Goal: Task Accomplishment & Management: Manage account settings

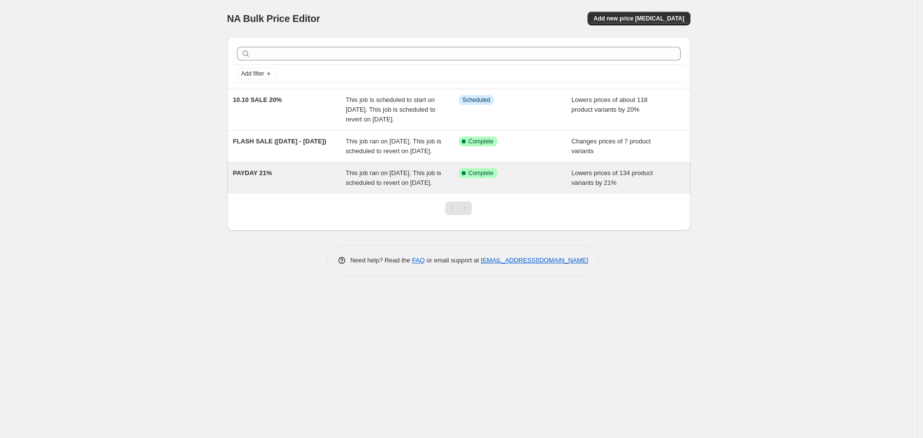
click at [384, 186] on span "This job ran on September 25, 2025. This job is scheduled to revert on October …" at bounding box center [394, 177] width 96 height 17
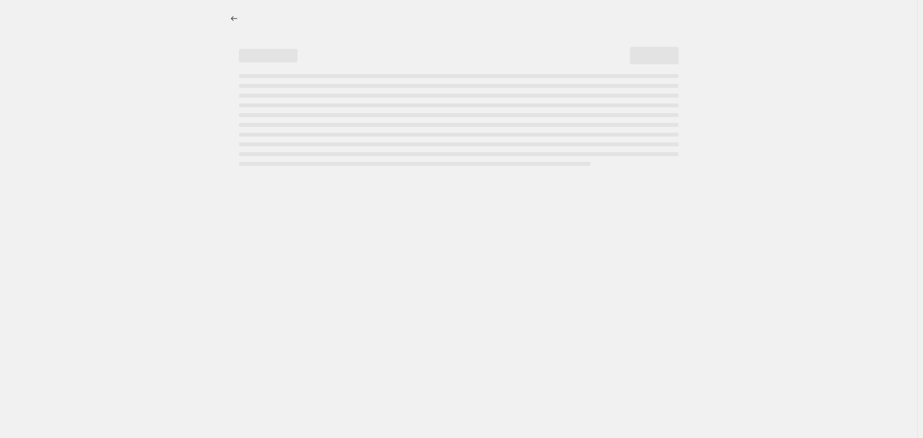
select select "percentage"
select select "no_change"
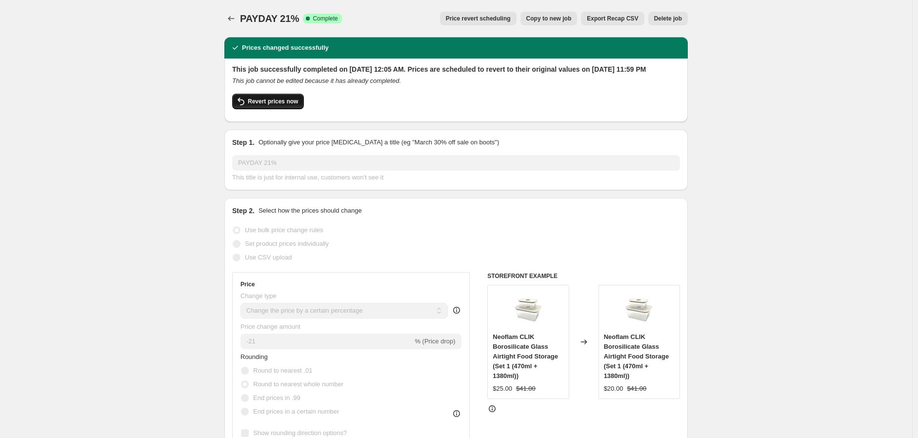
click at [279, 105] on span "Revert prices now" at bounding box center [273, 102] width 50 height 8
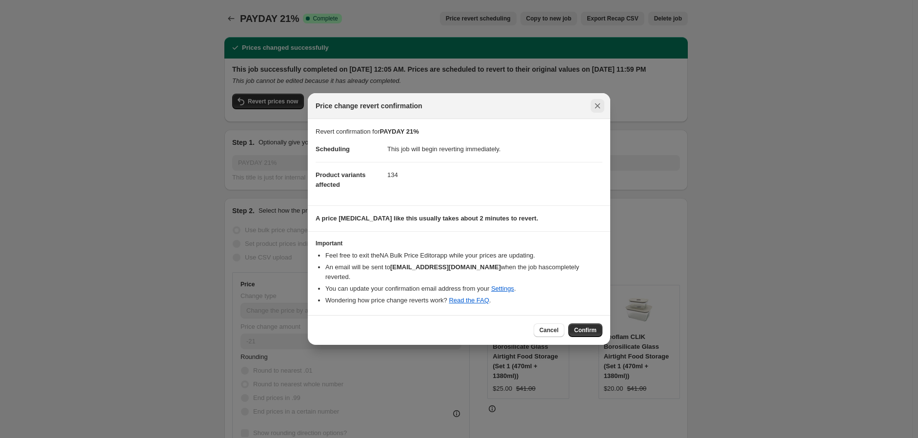
click at [595, 110] on icon "Close" at bounding box center [598, 106] width 10 height 10
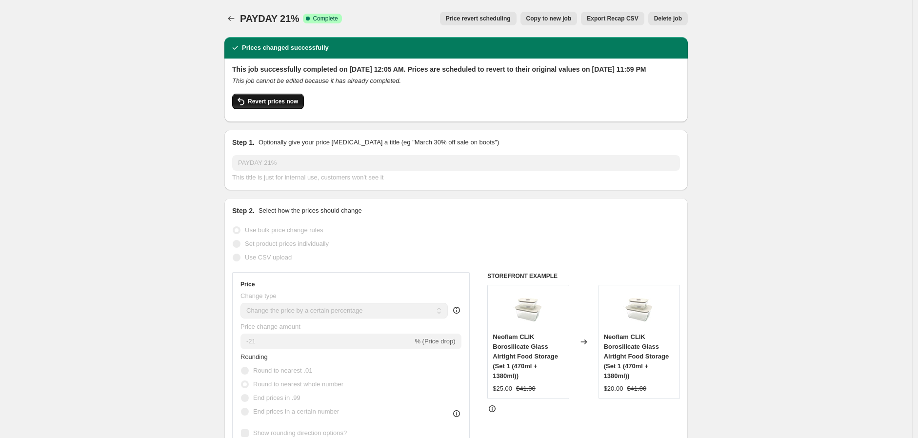
click at [276, 105] on span "Revert prices now" at bounding box center [273, 102] width 50 height 8
checkbox input "false"
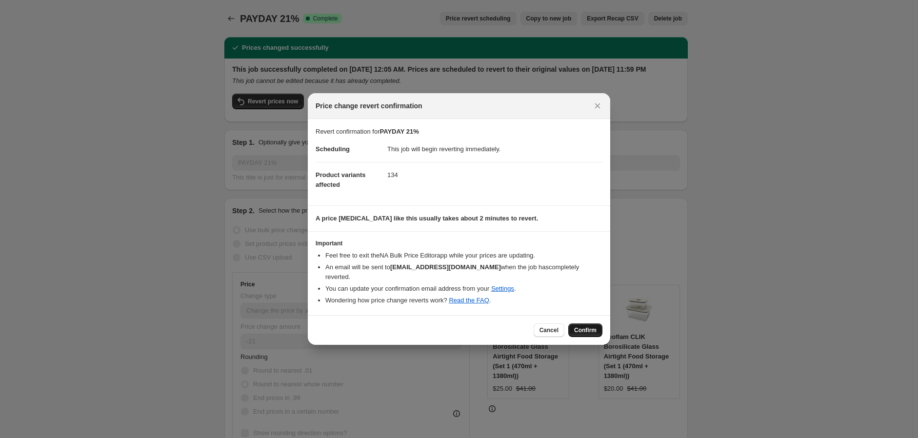
click at [585, 326] on span "Confirm" at bounding box center [585, 330] width 22 height 8
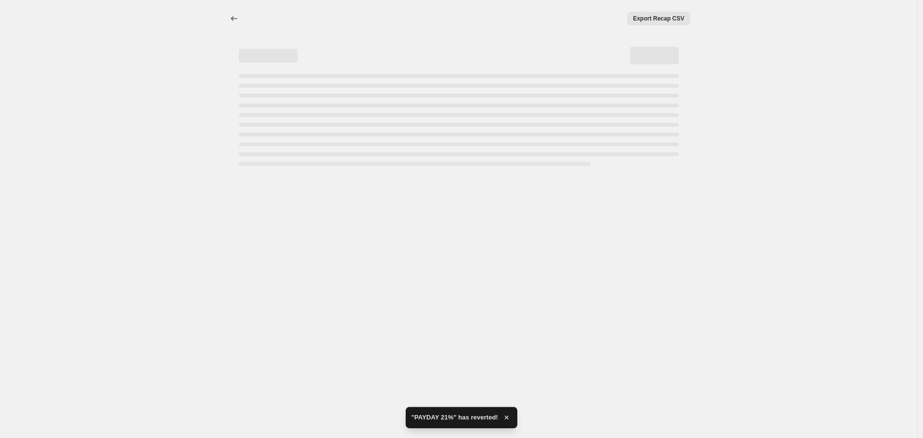
select select "percentage"
select select "no_change"
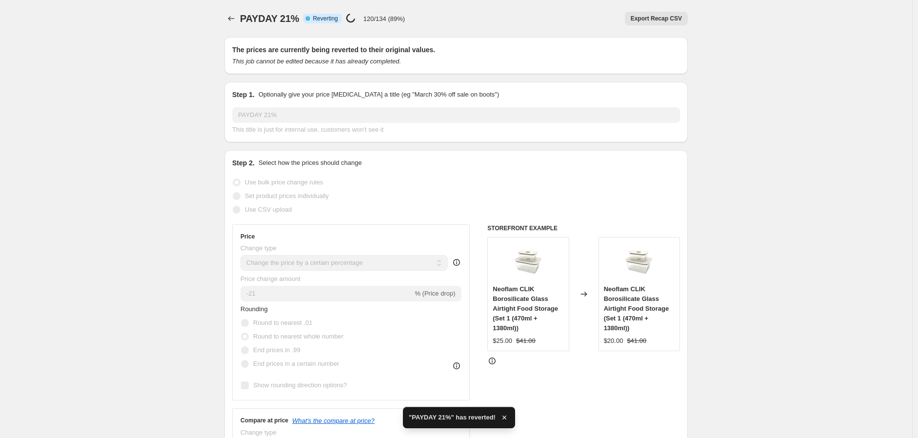
checkbox input "true"
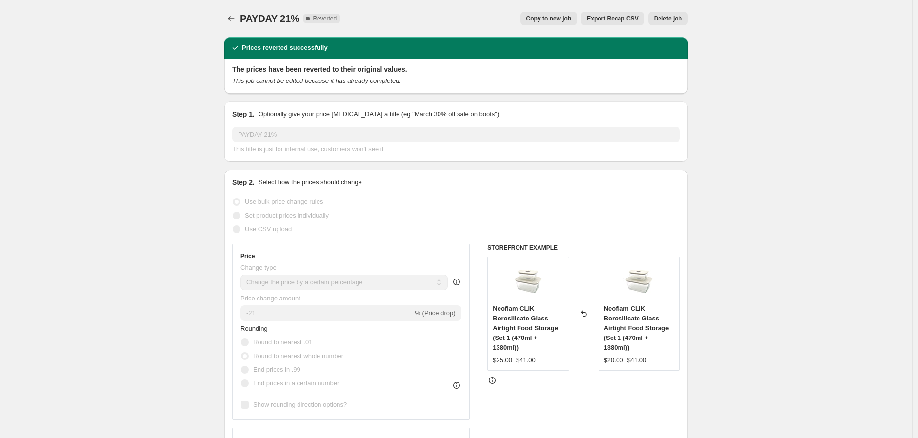
click at [564, 15] on span "Copy to new job" at bounding box center [548, 19] width 45 height 8
select select "percentage"
select select "no_change"
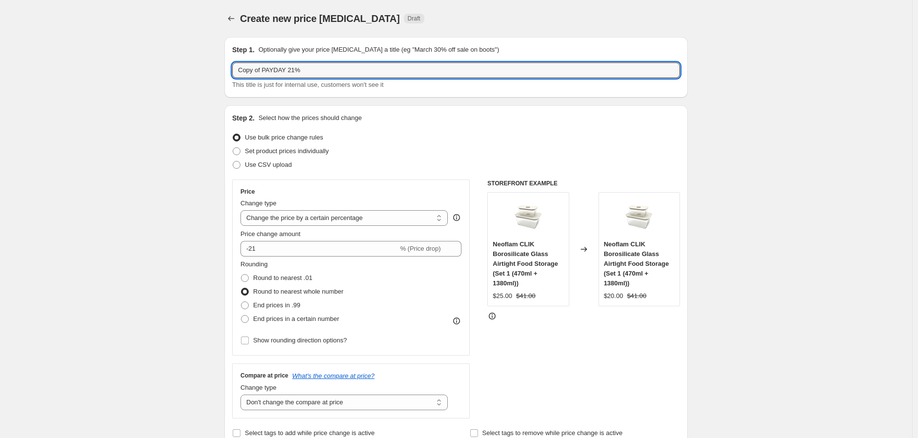
drag, startPoint x: 265, startPoint y: 69, endPoint x: 143, endPoint y: 62, distance: 122.1
drag, startPoint x: 264, startPoint y: 68, endPoint x: 218, endPoint y: 67, distance: 46.8
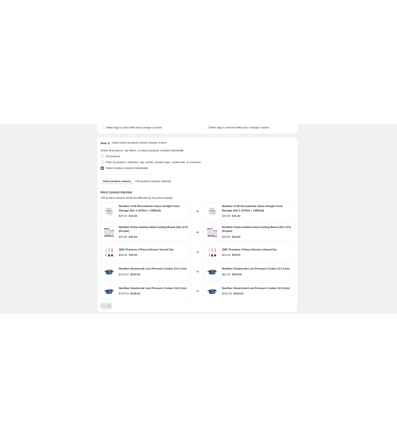
scroll to position [433, 0]
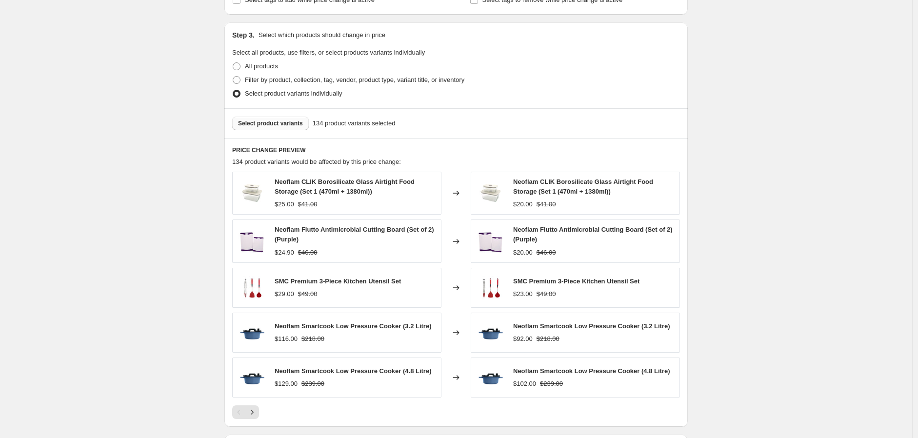
type input "SEP 21%"
click at [269, 122] on span "Select product variants" at bounding box center [270, 123] width 65 height 8
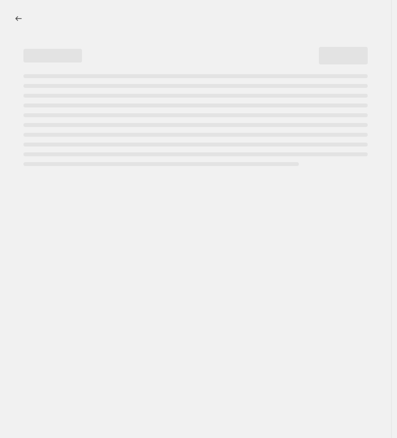
select select "percentage"
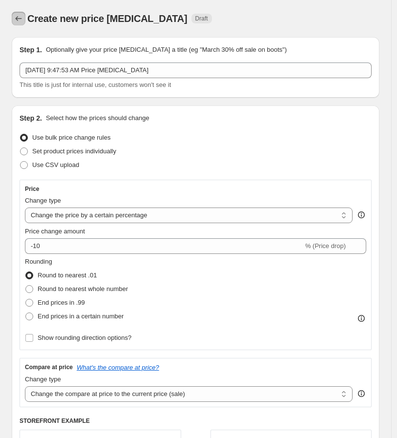
click at [20, 24] on button "Price change jobs" at bounding box center [19, 19] width 14 height 14
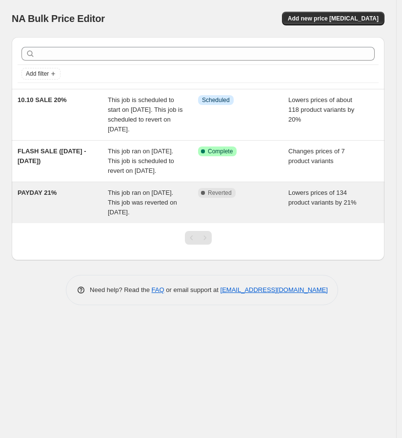
click at [131, 216] on span "This job ran on September 25, 2025. This job was reverted on September 26, 2025." at bounding box center [142, 202] width 69 height 27
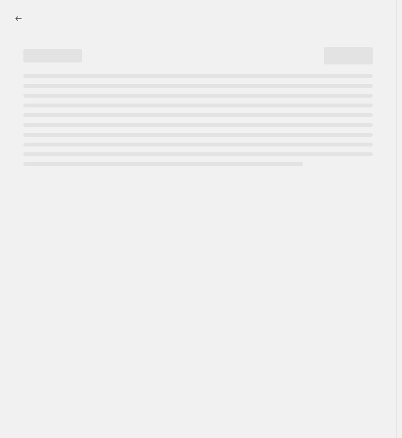
select select "percentage"
select select "no_change"
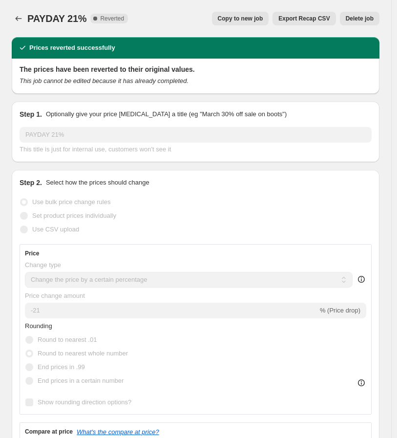
click at [255, 17] on span "Copy to new job" at bounding box center [240, 19] width 45 height 8
select select "percentage"
select select "no_change"
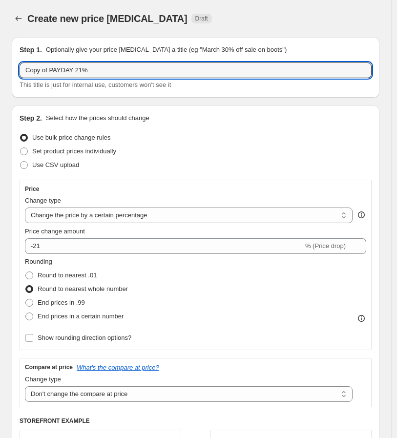
drag, startPoint x: 71, startPoint y: 70, endPoint x: -18, endPoint y: 72, distance: 88.3
click at [0, 72] on html "Home Settings Plans Skip to content Create new price change job. This page is r…" at bounding box center [198, 219] width 397 height 438
type input "SEP 21%"
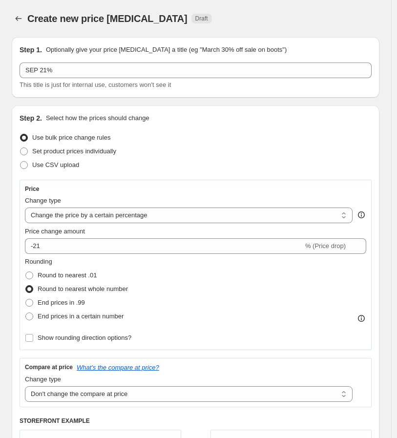
click at [149, 164] on div "Use CSV upload" at bounding box center [196, 165] width 352 height 14
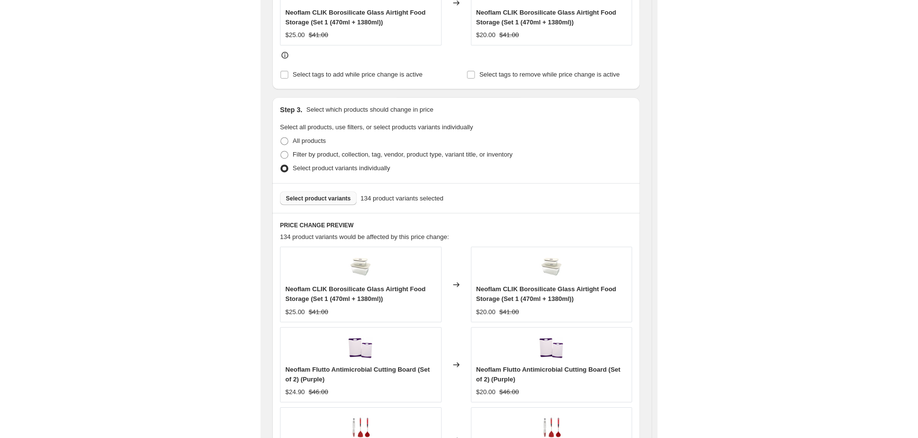
scroll to position [488, 0]
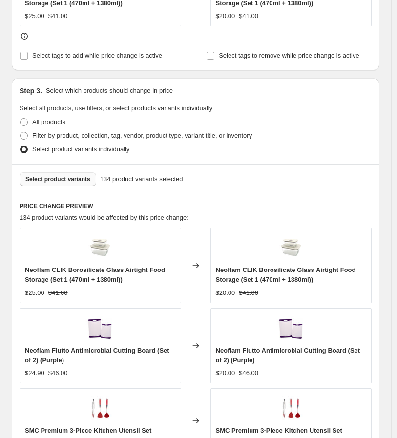
click at [60, 182] on span "Select product variants" at bounding box center [57, 179] width 65 height 8
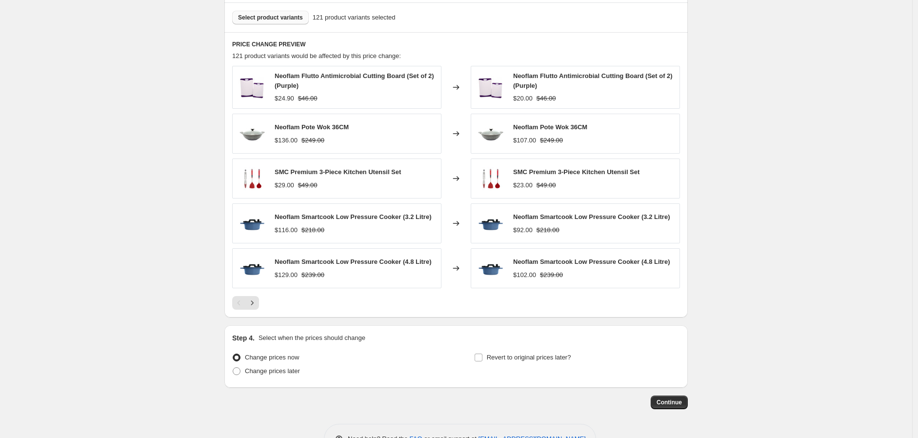
scroll to position [571, 0]
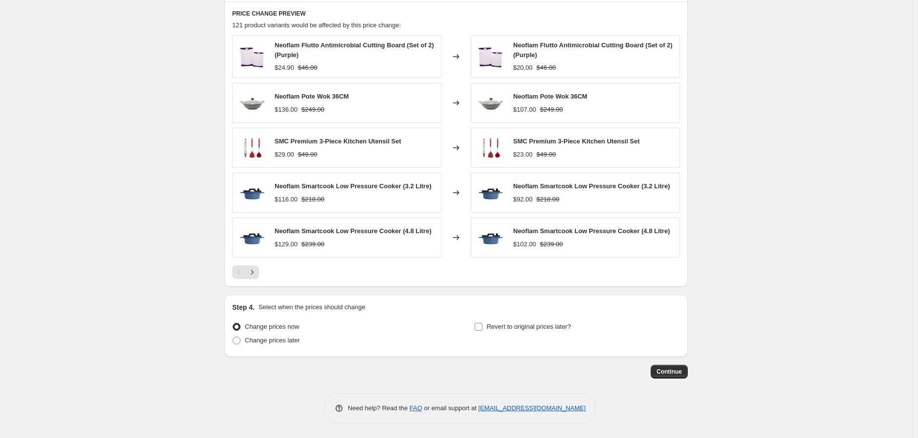
click at [401, 330] on span "Revert to original prices later?" at bounding box center [529, 326] width 84 height 7
click at [401, 331] on input "Revert to original prices later?" at bounding box center [479, 327] width 8 height 8
checkbox input "true"
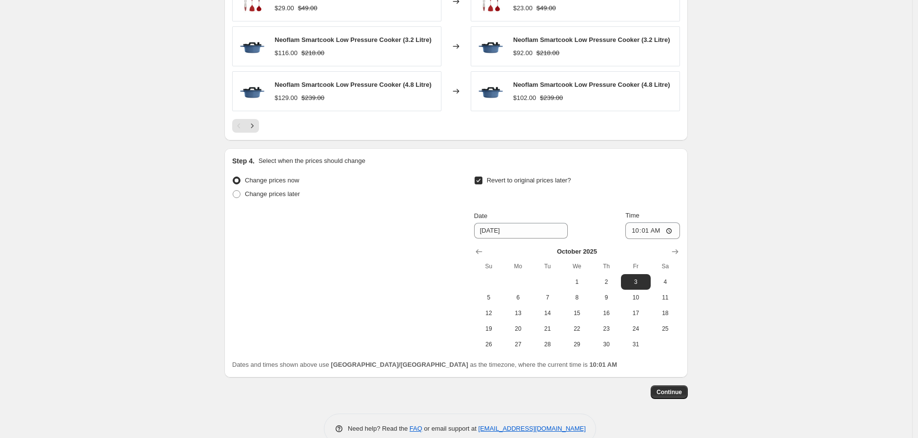
scroll to position [737, 0]
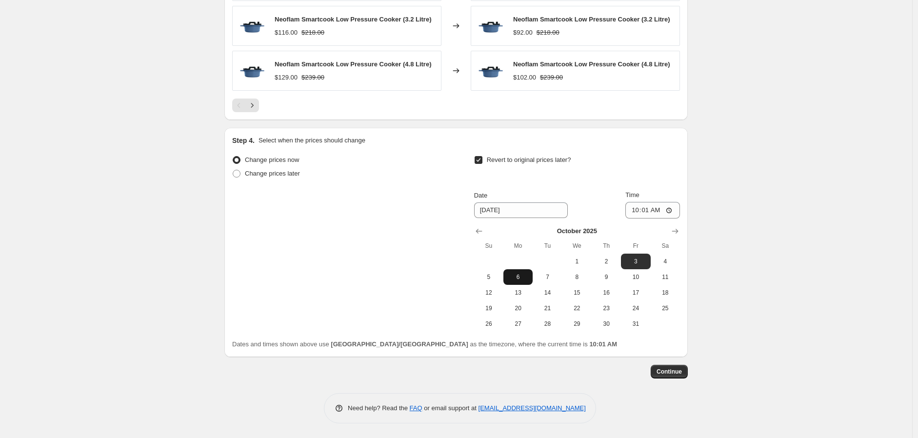
click at [401, 277] on span "6" at bounding box center [517, 277] width 21 height 8
type input "10/6/2025"
click at [401, 213] on input "10:01" at bounding box center [652, 210] width 55 height 17
type input "23:59"
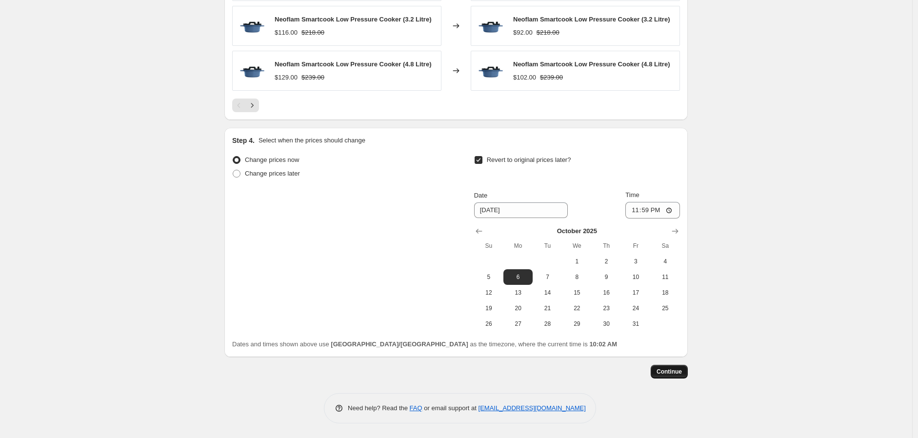
click at [401, 375] on span "Continue" at bounding box center [669, 372] width 25 height 8
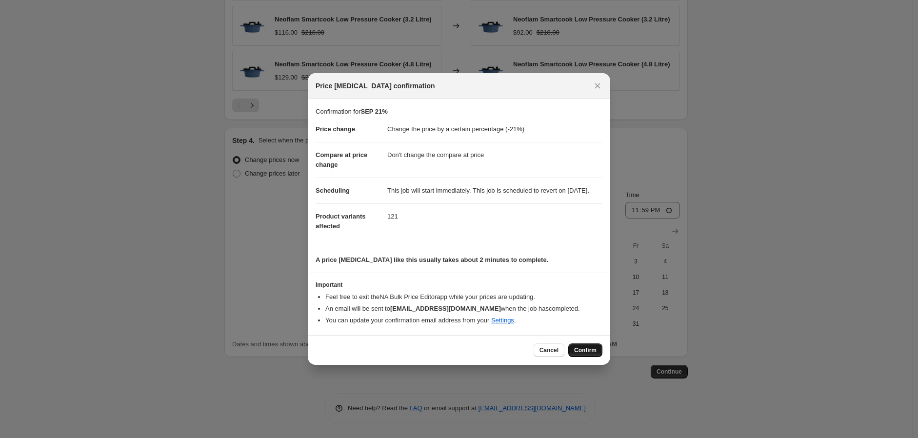
click at [401, 354] on span "Confirm" at bounding box center [585, 350] width 22 height 8
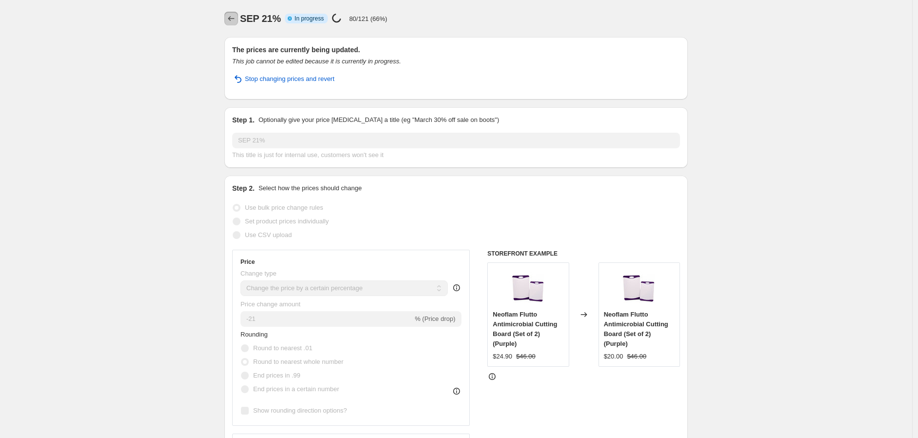
click at [236, 17] on icon "Price change jobs" at bounding box center [231, 19] width 10 height 10
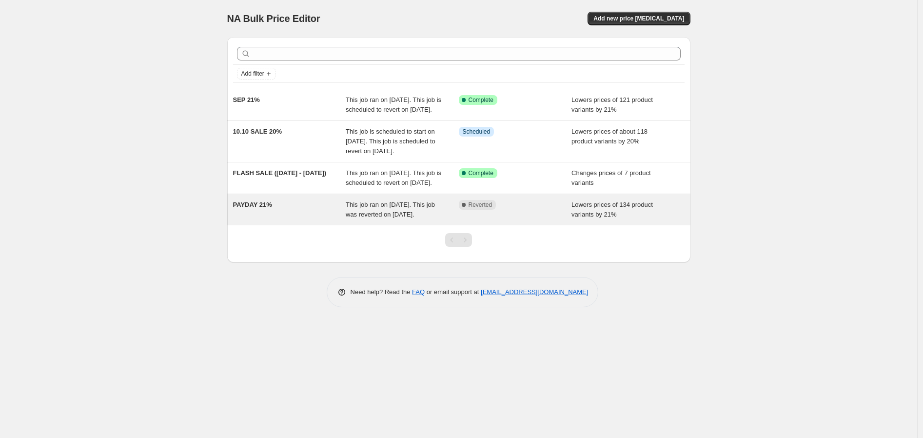
click at [388, 218] on span "This job ran on September 25, 2025. This job was reverted on September 26, 2025." at bounding box center [390, 209] width 89 height 17
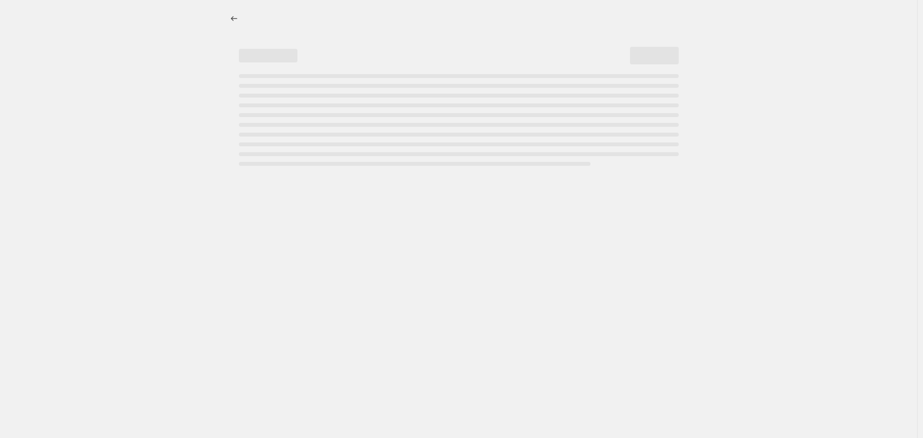
select select "percentage"
select select "no_change"
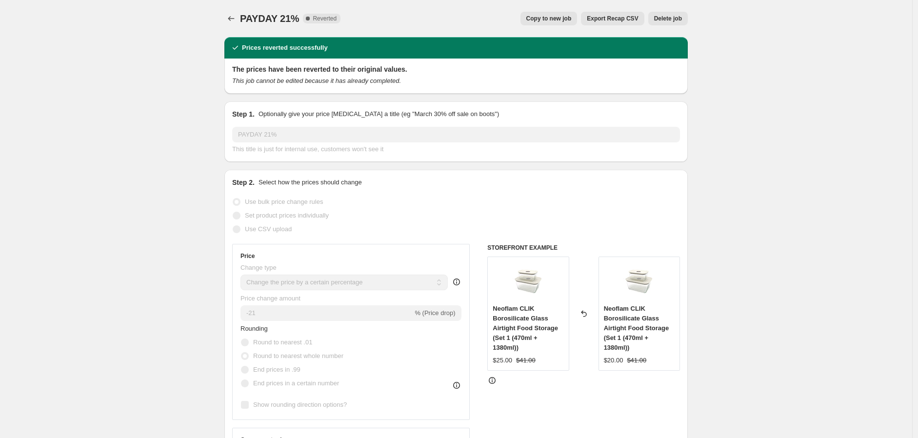
click at [401, 16] on span "Delete job" at bounding box center [668, 19] width 28 height 8
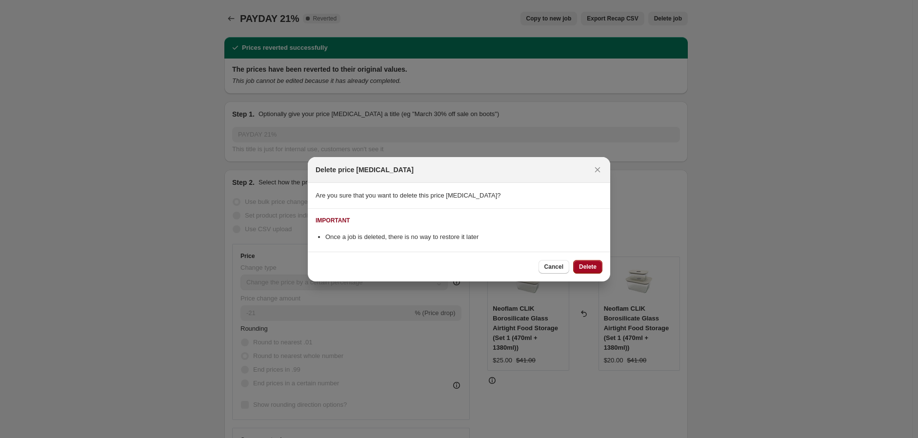
click at [401, 267] on span "Delete" at bounding box center [588, 267] width 18 height 8
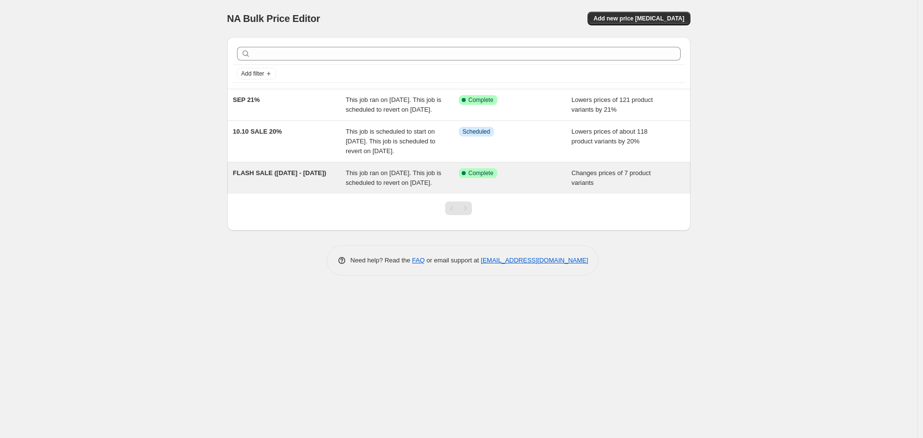
click at [378, 186] on span "This job ran on September 25, 2025. This job is scheduled to revert on October …" at bounding box center [394, 177] width 96 height 17
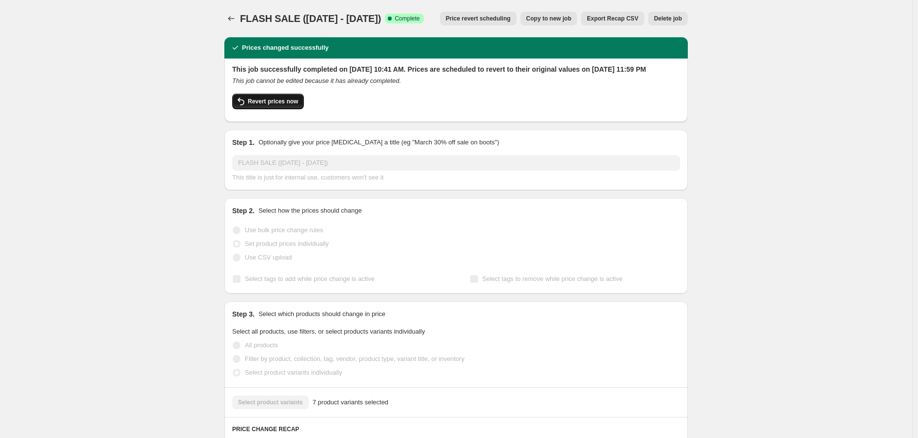
click at [295, 105] on span "Revert prices now" at bounding box center [273, 102] width 50 height 8
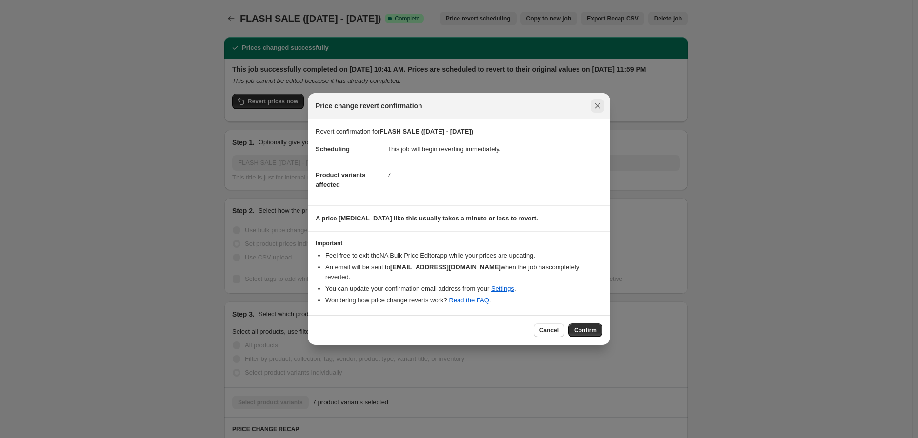
click at [401, 105] on button "Close" at bounding box center [598, 106] width 14 height 14
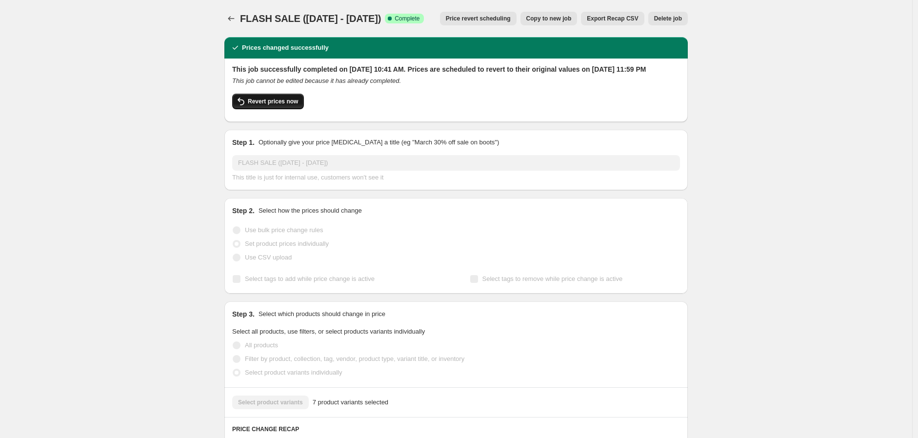
click at [292, 109] on button "Revert prices now" at bounding box center [268, 102] width 72 height 16
checkbox input "false"
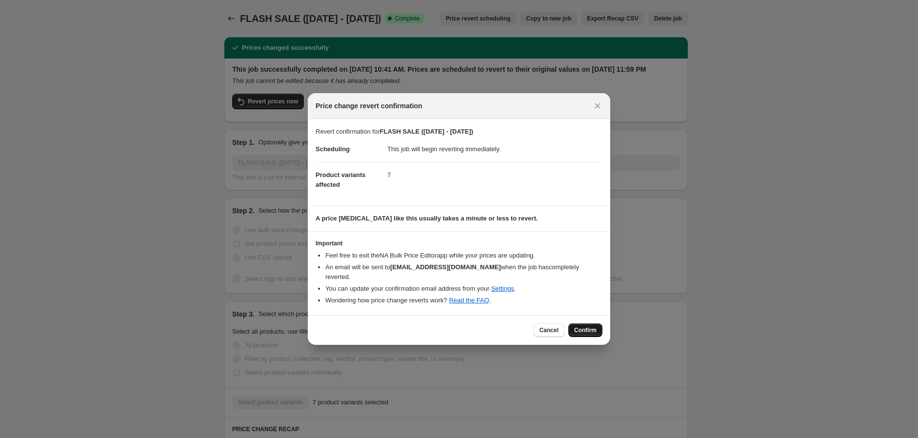
click at [401, 327] on span "Confirm" at bounding box center [585, 330] width 22 height 8
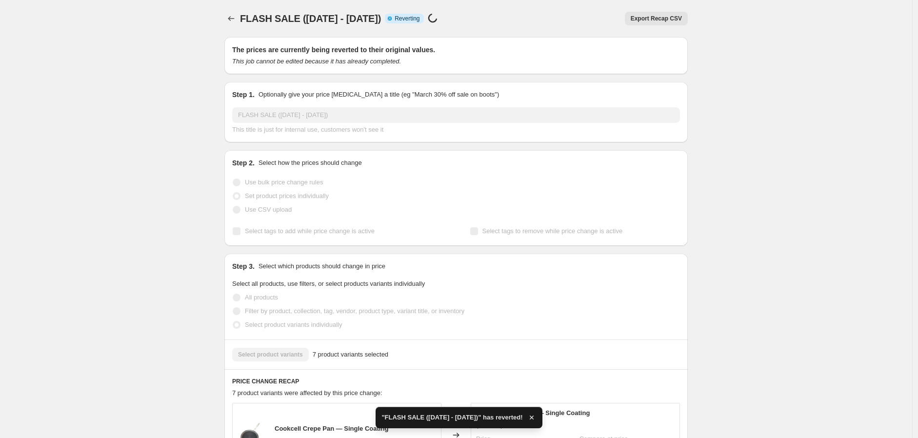
checkbox input "true"
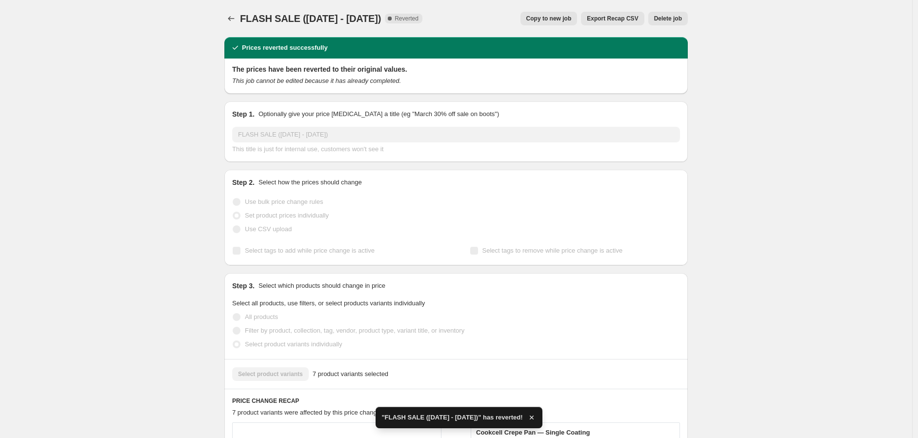
click at [401, 19] on span "Copy to new job" at bounding box center [548, 19] width 45 height 8
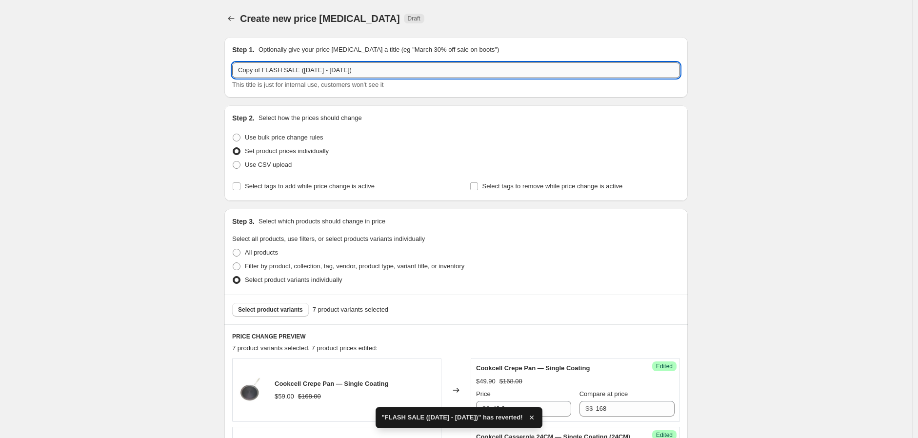
click at [264, 71] on input "Copy of FLASH SALE (25 SEP - 5 OCT)" at bounding box center [456, 70] width 448 height 16
drag, startPoint x: 265, startPoint y: 69, endPoint x: 174, endPoint y: 75, distance: 90.9
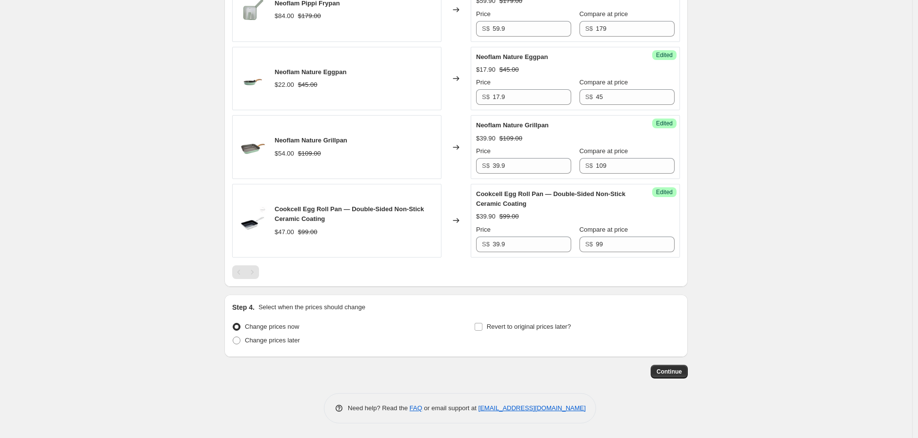
scroll to position [596, 0]
type input "FLASH SALE ([DATE] - [DATE])"
click at [401, 326] on span "Revert to original prices later?" at bounding box center [529, 326] width 84 height 7
click at [401, 326] on input "Revert to original prices later?" at bounding box center [479, 327] width 8 height 8
checkbox input "true"
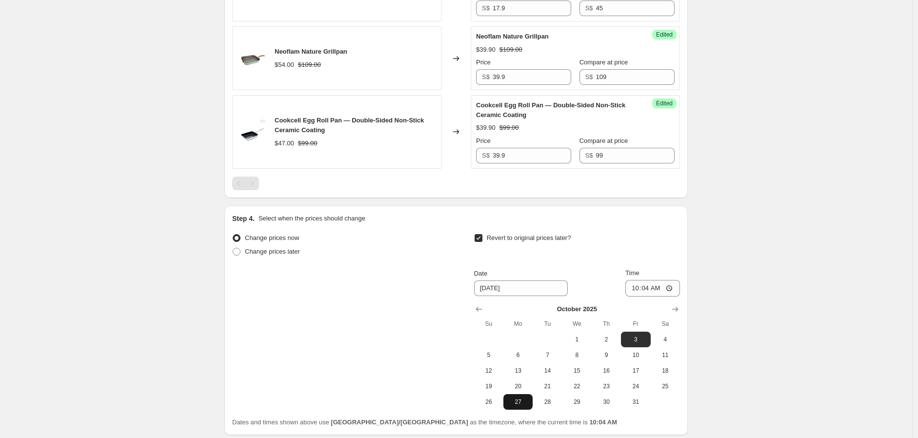
scroll to position [763, 0]
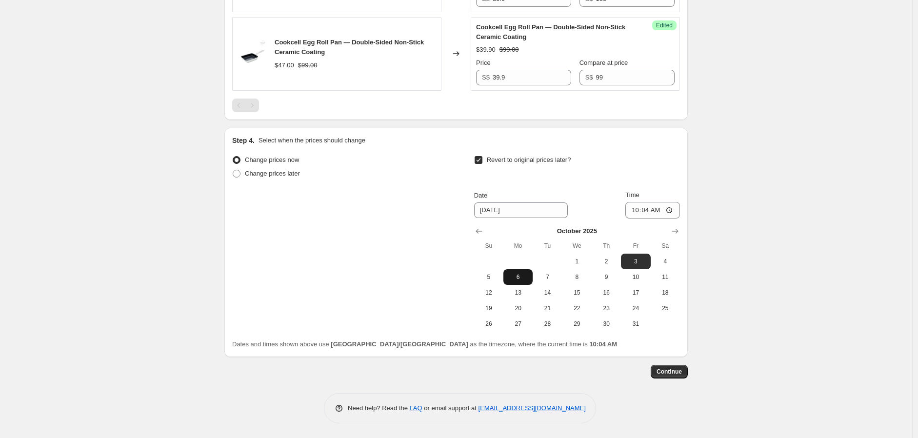
click at [401, 277] on span "6" at bounding box center [517, 277] width 21 height 8
type input "10/6/2025"
click at [401, 209] on input "10:04" at bounding box center [652, 210] width 55 height 17
type input "23:59"
click at [401, 368] on span "Continue" at bounding box center [669, 372] width 25 height 8
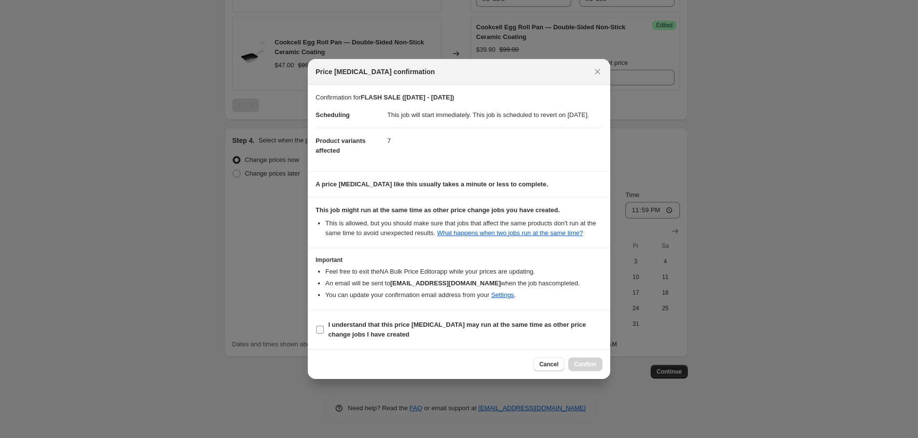
click at [401, 329] on b "I understand that this price change job may run at the same time as other price…" at bounding box center [457, 329] width 258 height 17
click at [324, 329] on input "I understand that this price change job may run at the same time as other price…" at bounding box center [320, 330] width 8 height 8
checkbox input "true"
click at [401, 367] on span "Confirm" at bounding box center [585, 364] width 22 height 8
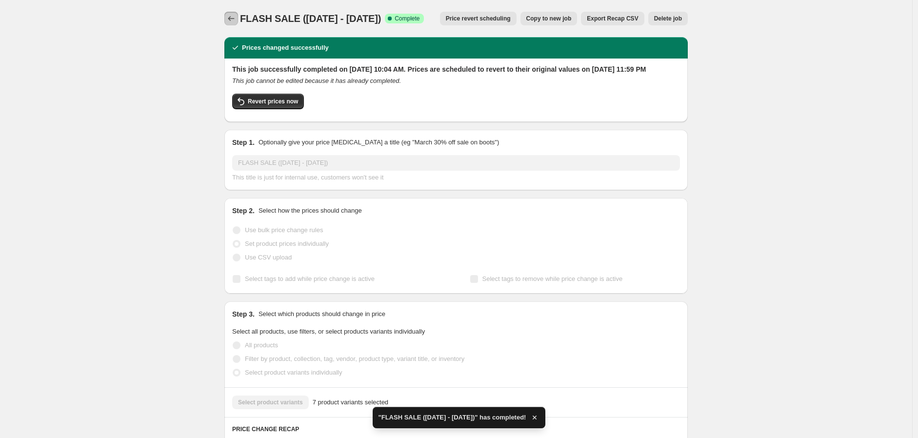
click at [236, 19] on icon "Price change jobs" at bounding box center [231, 19] width 10 height 10
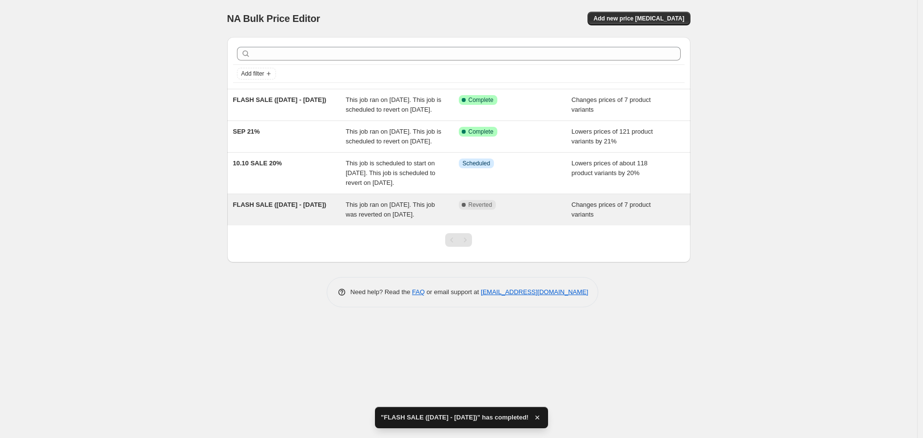
click at [284, 219] on div "FLASH SALE ([DATE] - [DATE])" at bounding box center [289, 210] width 113 height 20
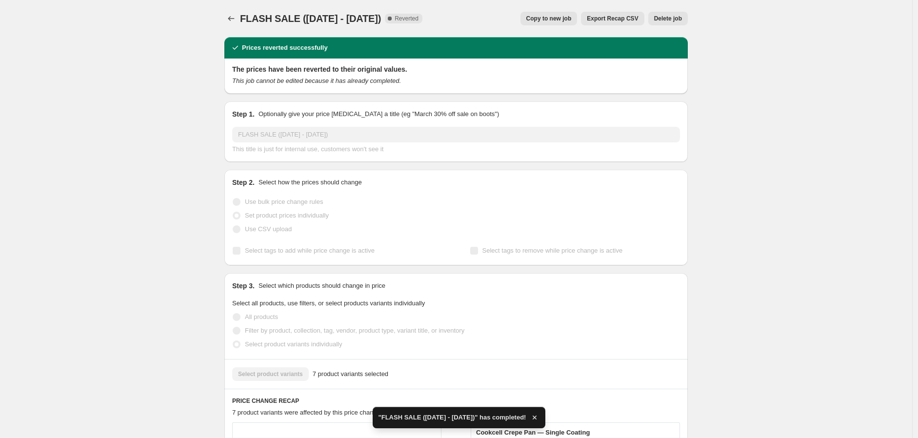
click at [401, 20] on span "Delete job" at bounding box center [668, 19] width 28 height 8
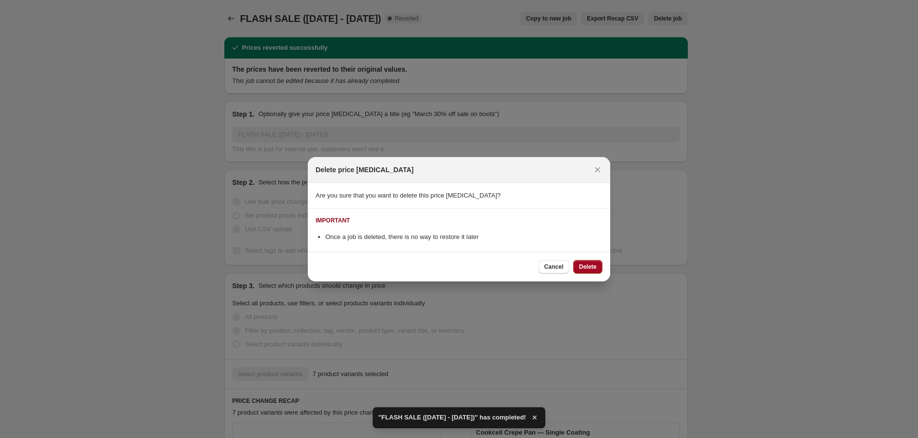
click at [401, 263] on span "Delete" at bounding box center [588, 267] width 18 height 8
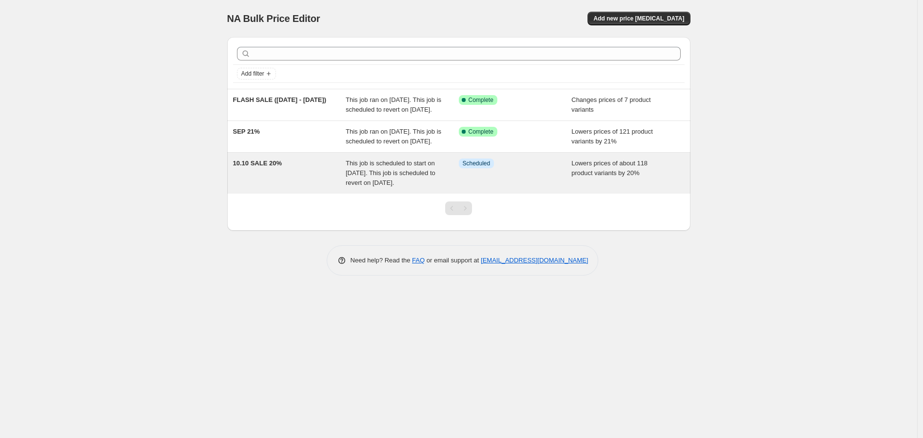
click at [310, 186] on div "10.10 SALE 20%" at bounding box center [289, 173] width 113 height 29
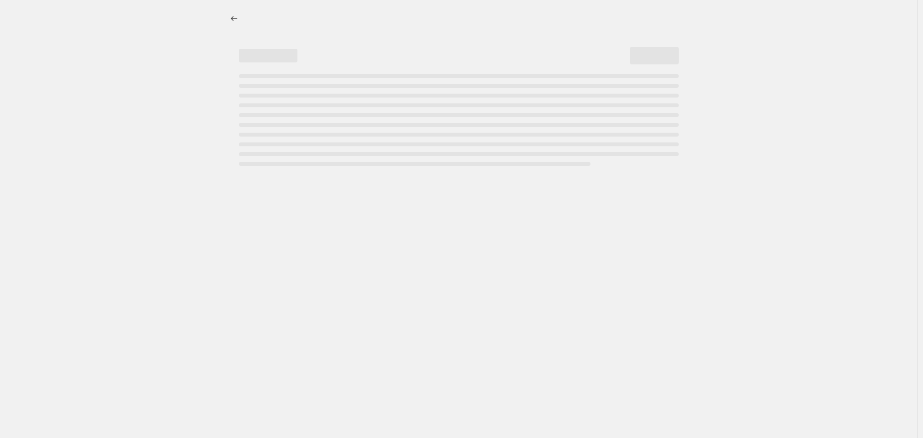
select select "percentage"
select select "no_change"
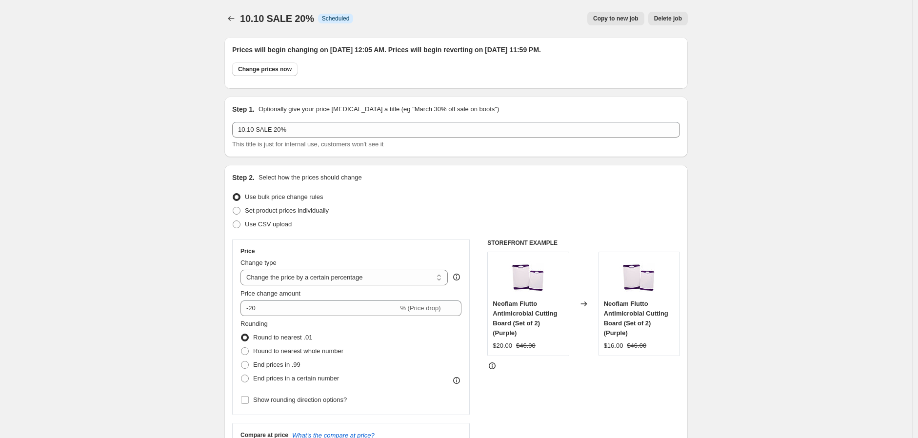
click at [401, 19] on span "Copy to new job" at bounding box center [615, 19] width 45 height 8
select select "percentage"
select select "no_change"
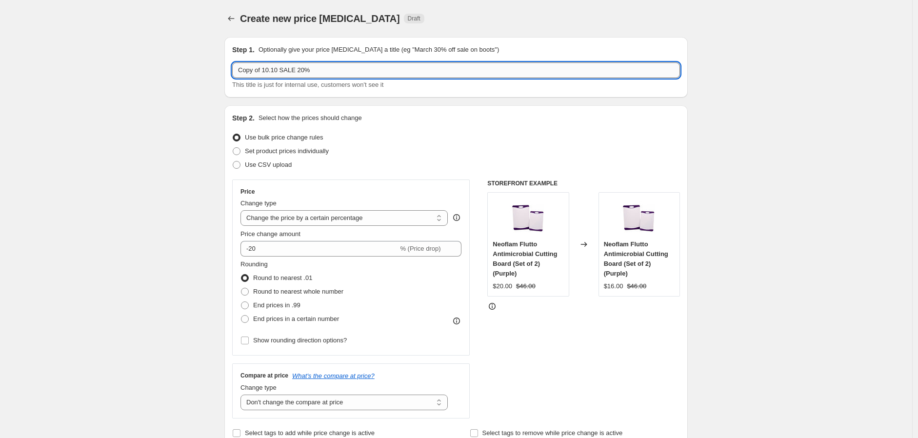
drag, startPoint x: 296, startPoint y: 68, endPoint x: 280, endPoint y: 71, distance: 15.4
click at [280, 71] on input "Copy of 10.10 SALE 20%" at bounding box center [456, 70] width 448 height 16
drag, startPoint x: 265, startPoint y: 69, endPoint x: 182, endPoint y: 70, distance: 83.4
click at [259, 70] on input "10.10 20%" at bounding box center [456, 70] width 448 height 16
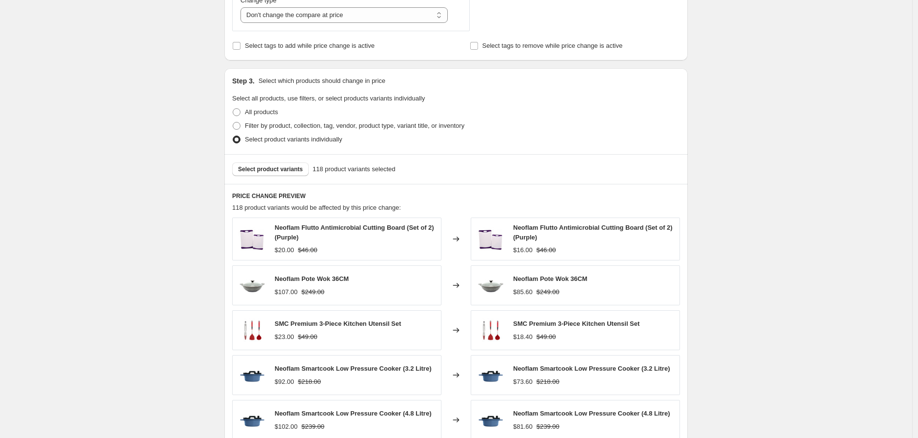
scroll to position [433, 0]
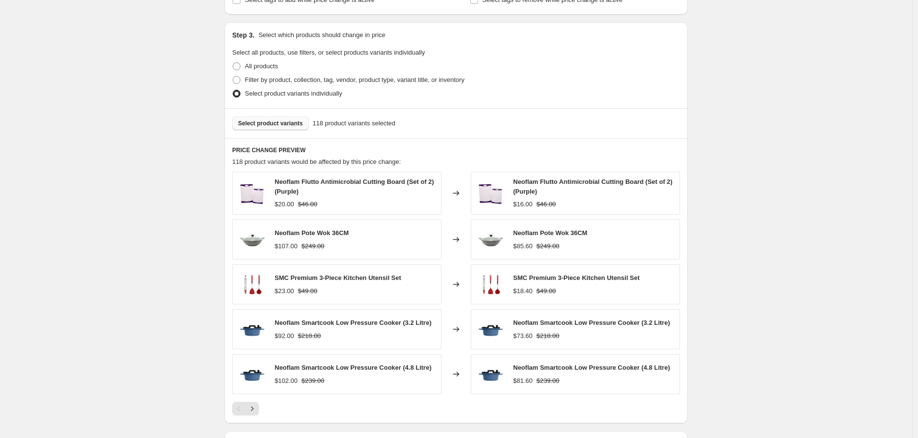
type input "10.10 OCT 20%"
click at [275, 121] on span "Select product variants" at bounding box center [270, 123] width 65 height 8
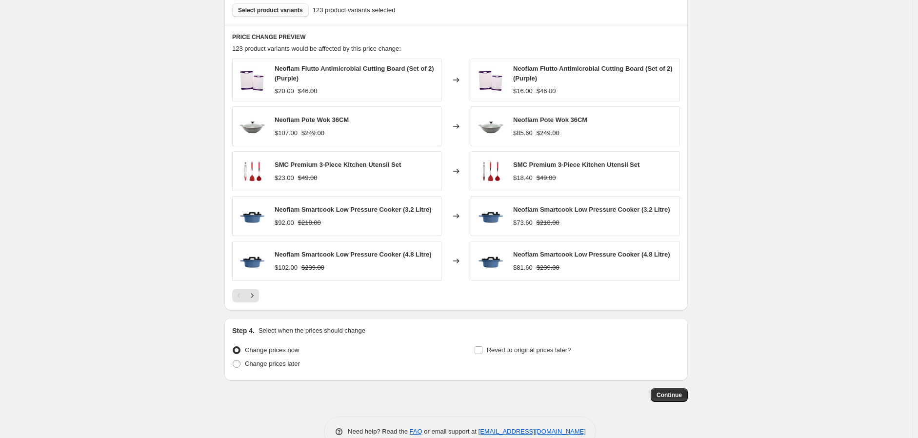
scroll to position [571, 0]
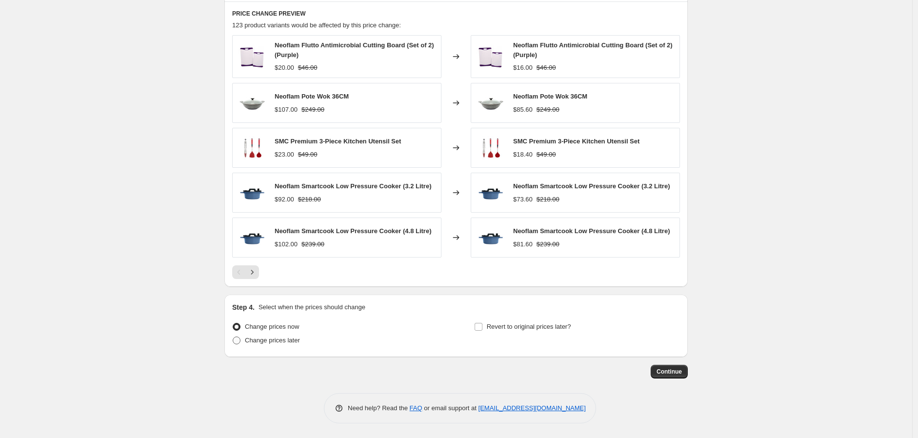
click at [286, 338] on span "Change prices later" at bounding box center [272, 340] width 55 height 7
click at [233, 337] on input "Change prices later" at bounding box center [233, 337] width 0 height 0
radio input "true"
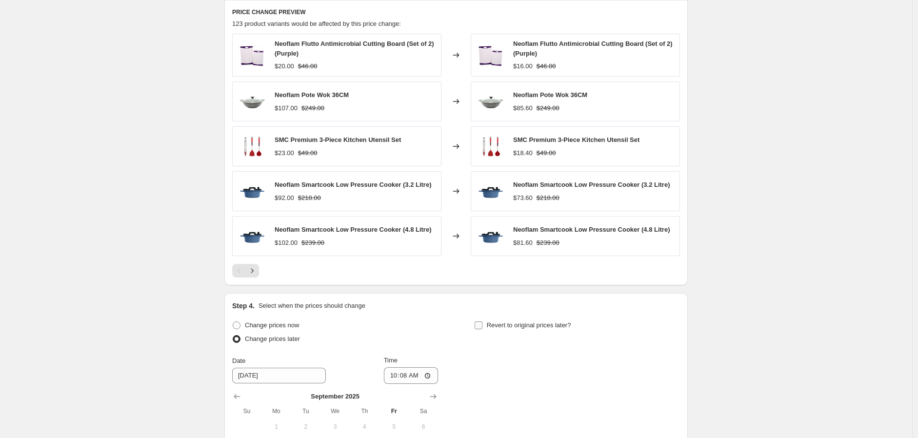
click at [401, 326] on span "Revert to original prices later?" at bounding box center [529, 324] width 84 height 7
click at [401, 326] on input "Revert to original prices later?" at bounding box center [479, 325] width 8 height 8
checkbox input "true"
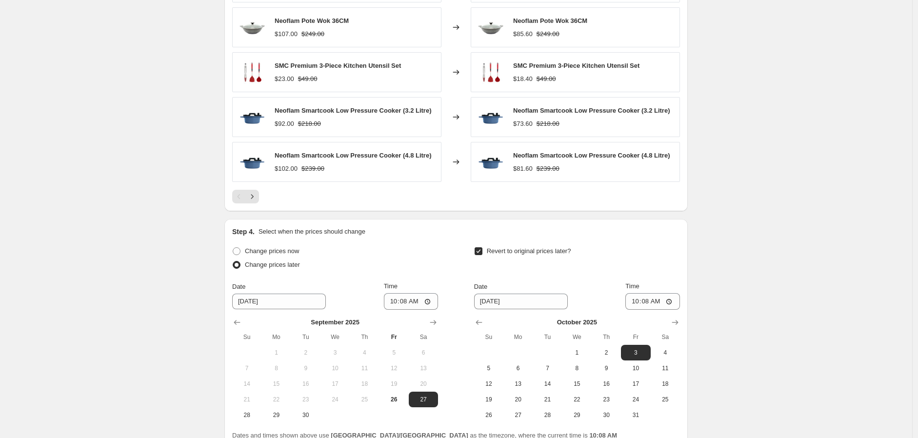
scroll to position [737, 0]
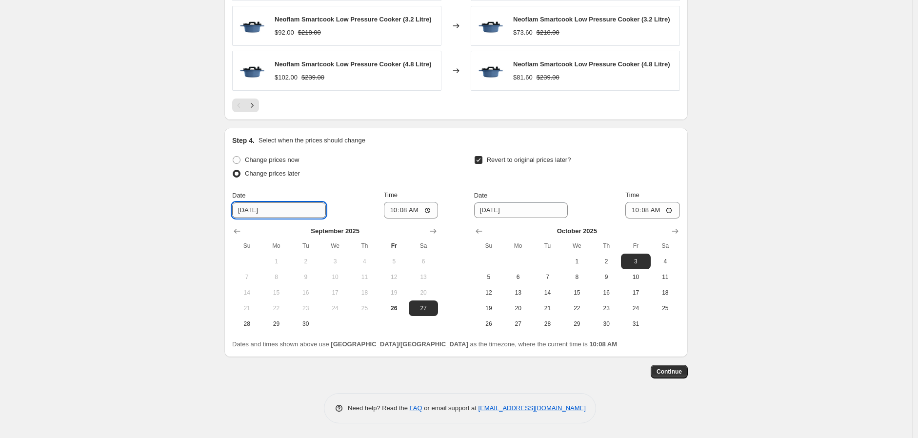
click at [265, 214] on input "9/27/2025" at bounding box center [279, 210] width 94 height 16
click at [401, 232] on icon "Show next month, October 2025" at bounding box center [433, 231] width 10 height 10
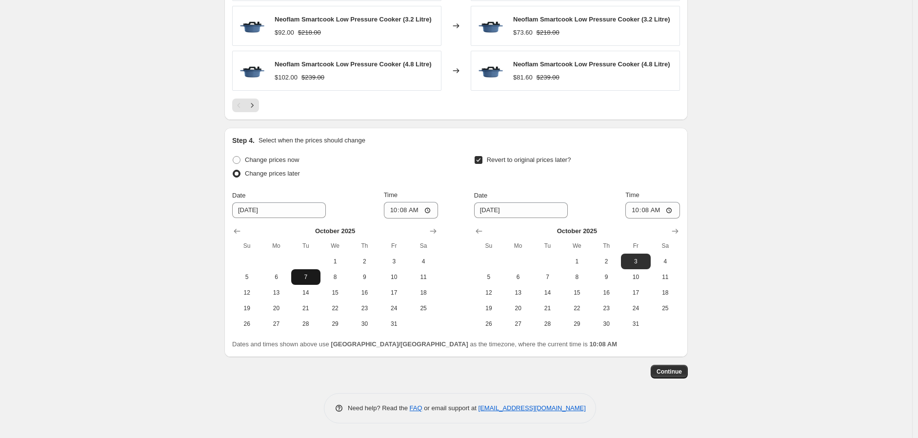
click at [313, 271] on button "7" at bounding box center [305, 277] width 29 height 16
type input "10/7/2025"
click at [397, 210] on input "10:08" at bounding box center [411, 210] width 55 height 17
type input "00:10"
click at [401, 295] on span "13" at bounding box center [517, 293] width 21 height 8
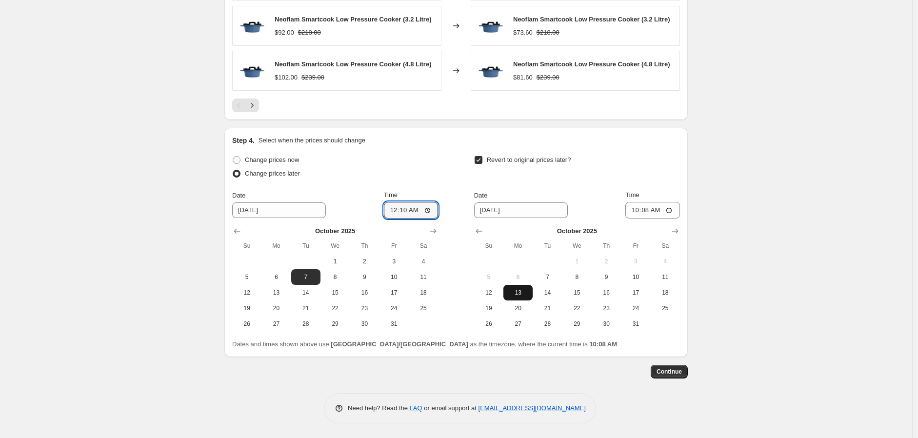
type input "10/13/2025"
click at [401, 211] on input "10:08" at bounding box center [652, 210] width 55 height 17
type input "23:59"
click at [401, 367] on button "Continue" at bounding box center [669, 372] width 37 height 14
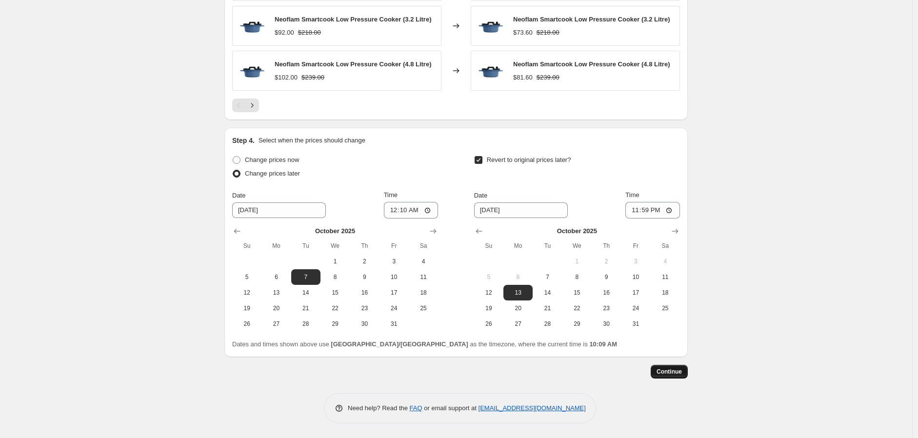
scroll to position [0, 0]
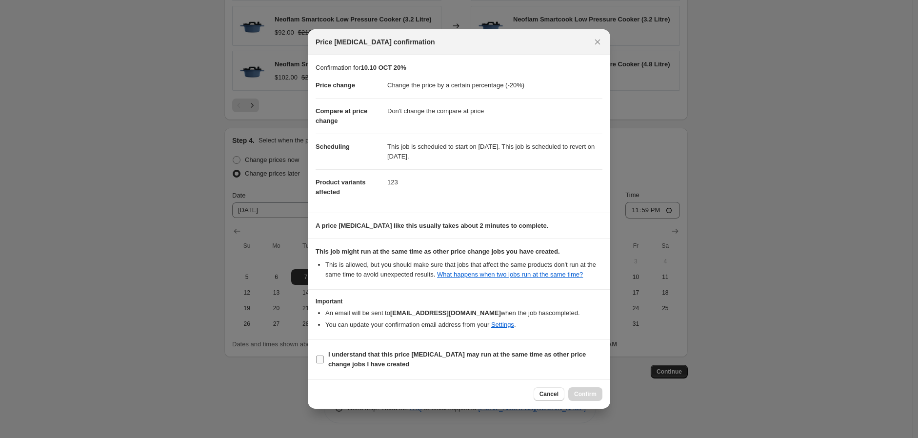
click at [401, 353] on b "I understand that this price change job may run at the same time as other price…" at bounding box center [457, 359] width 258 height 17
click at [324, 356] on input "I understand that this price change job may run at the same time as other price…" at bounding box center [320, 360] width 8 height 8
checkbox input "true"
click at [401, 396] on span "Confirm" at bounding box center [585, 394] width 22 height 8
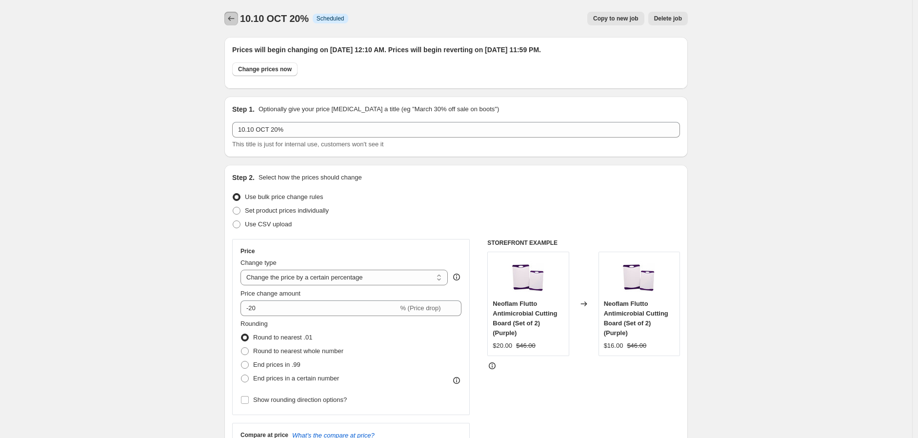
click at [235, 20] on icon "Price change jobs" at bounding box center [231, 19] width 10 height 10
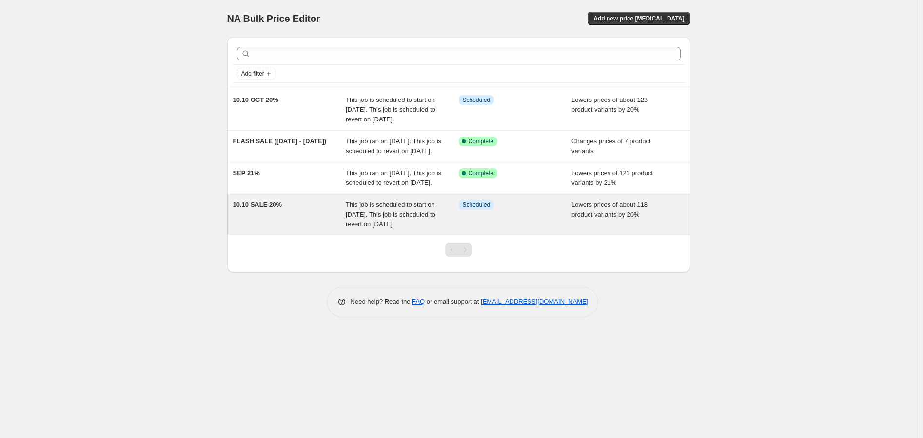
click at [380, 228] on span "This job is scheduled to start on [DATE]. This job is scheduled to revert on [D…" at bounding box center [391, 214] width 90 height 27
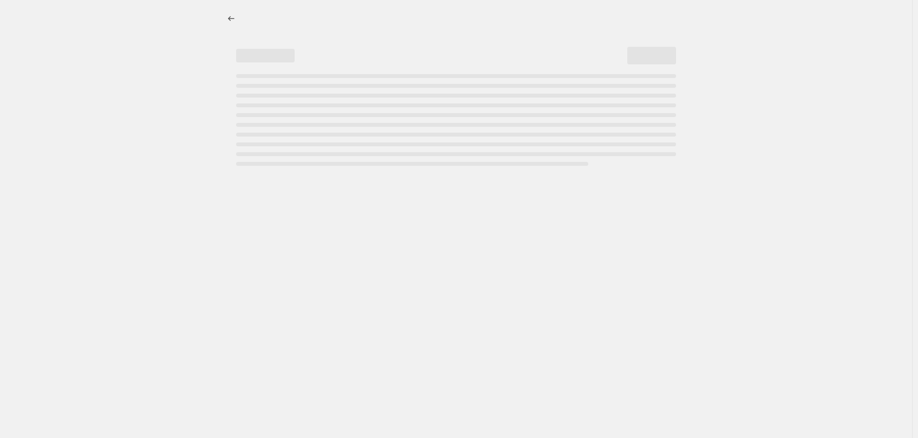
select select "percentage"
select select "no_change"
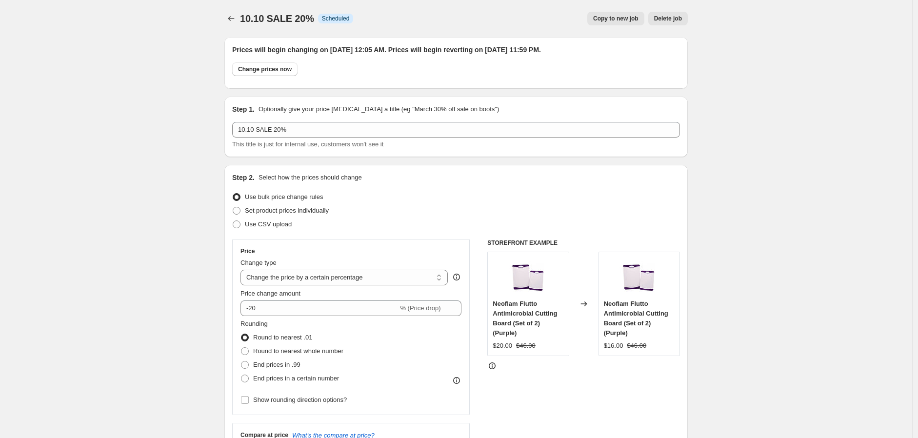
click at [401, 19] on span "Delete job" at bounding box center [668, 19] width 28 height 8
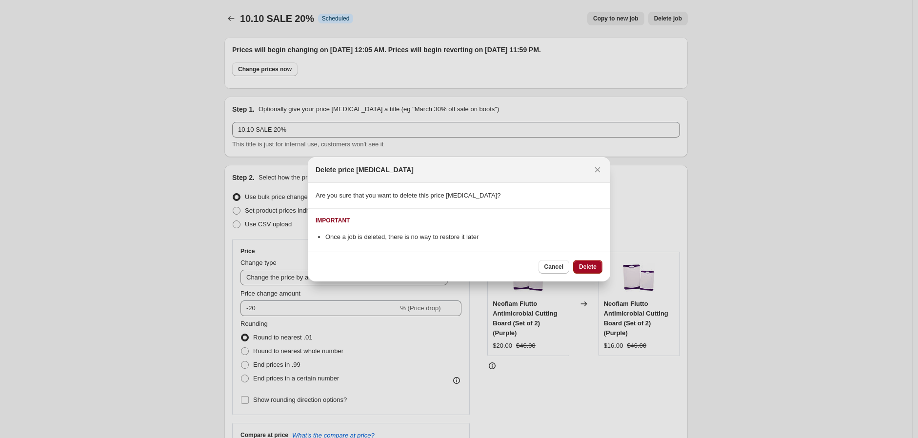
click at [401, 269] on span "Delete" at bounding box center [588, 267] width 18 height 8
